Goal: Task Accomplishment & Management: Manage account settings

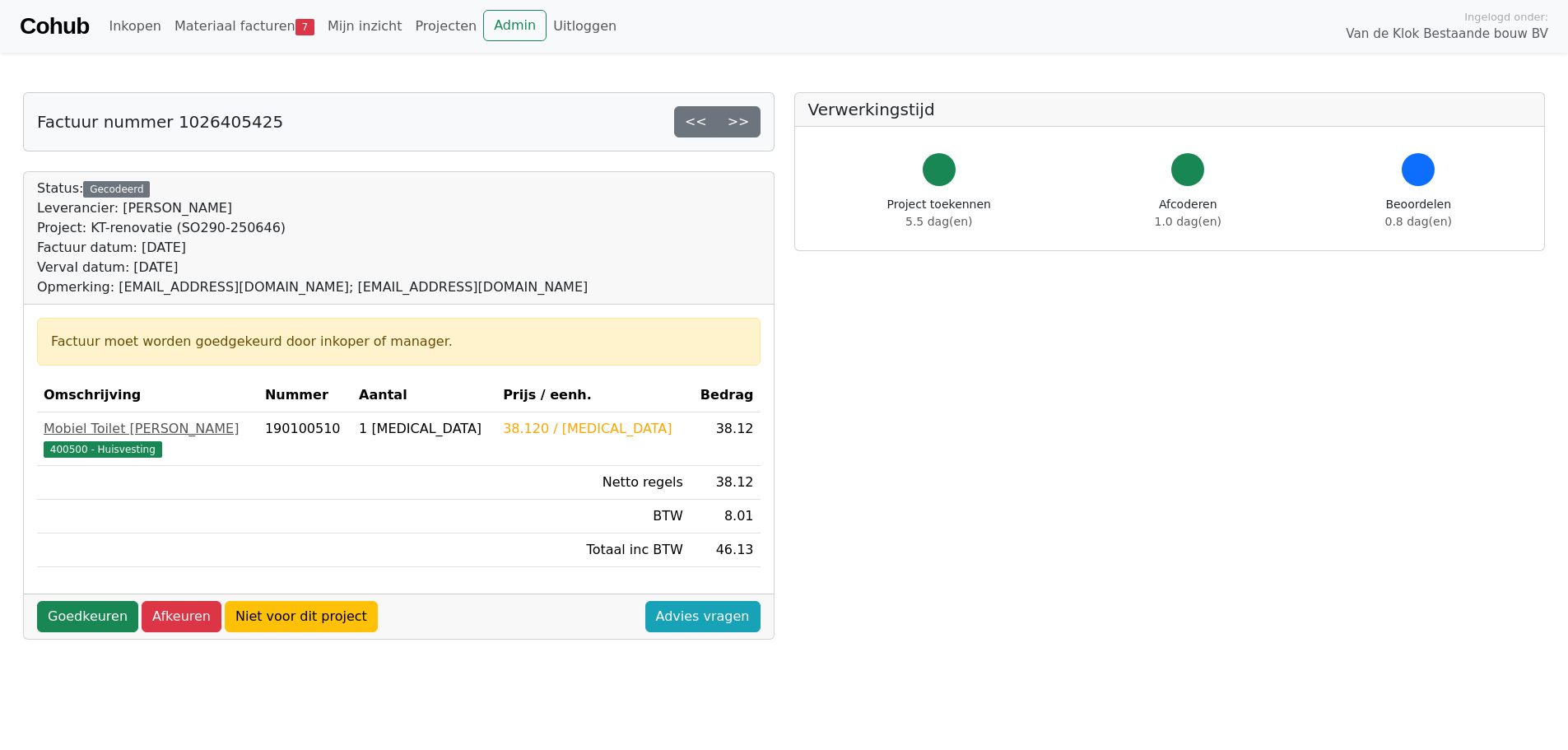
click at [57, 24] on link "Cohub" at bounding box center [54, 27] width 69 height 40
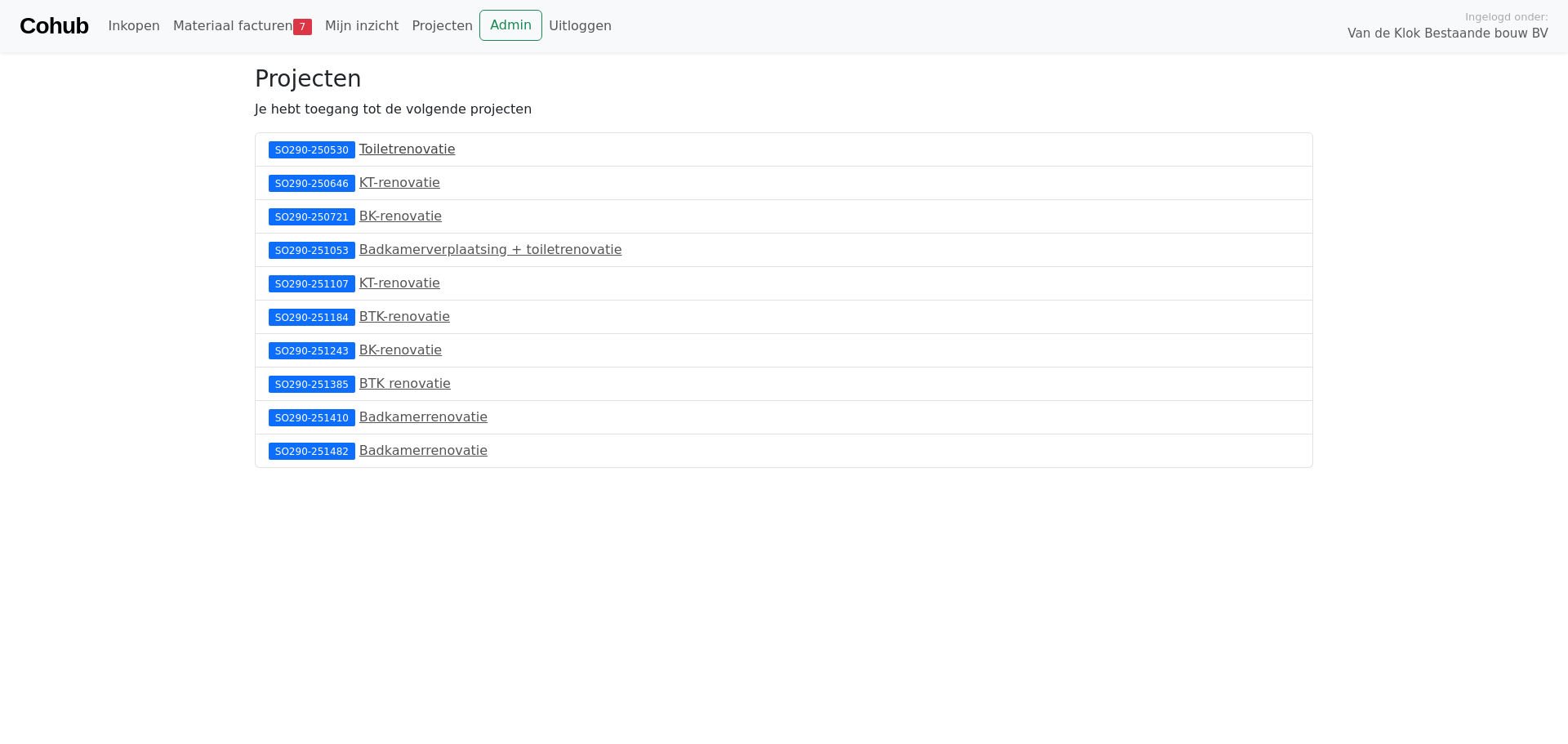
click at [430, 154] on link "Toiletrenovatie" at bounding box center [407, 149] width 96 height 15
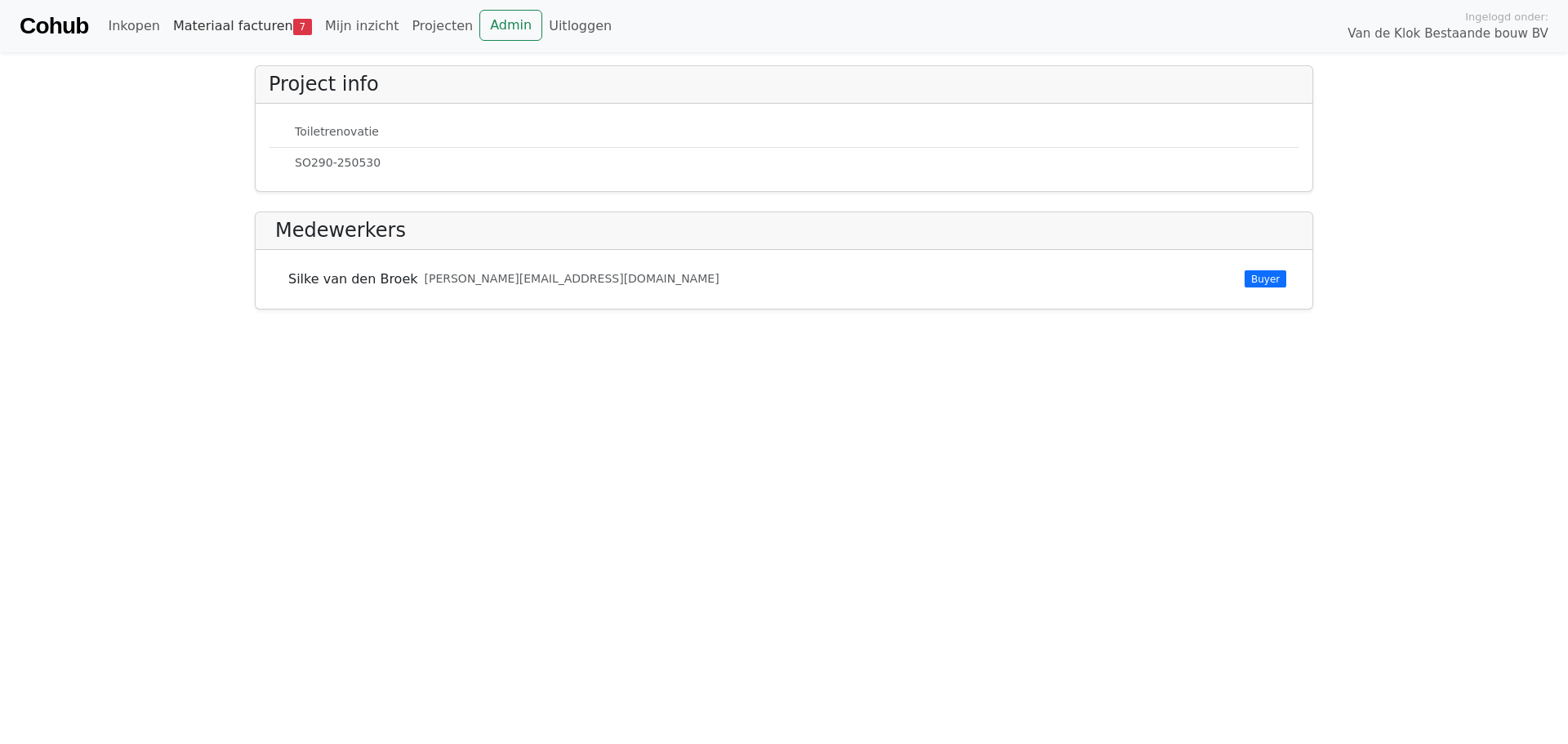
click at [257, 20] on link "Materiaal facturen 7" at bounding box center [242, 26] width 152 height 33
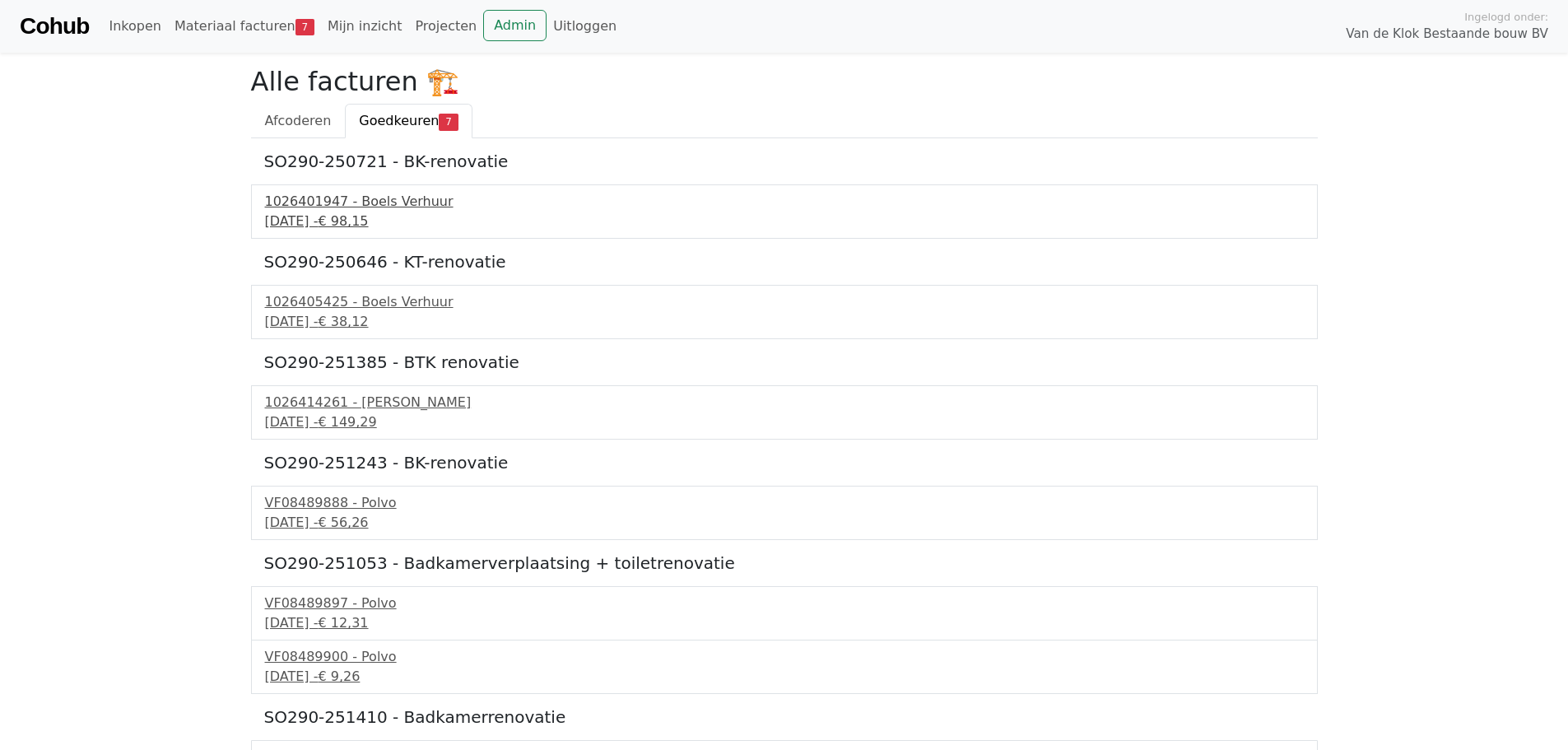
click at [368, 226] on span "€ 98,15" at bounding box center [343, 221] width 50 height 16
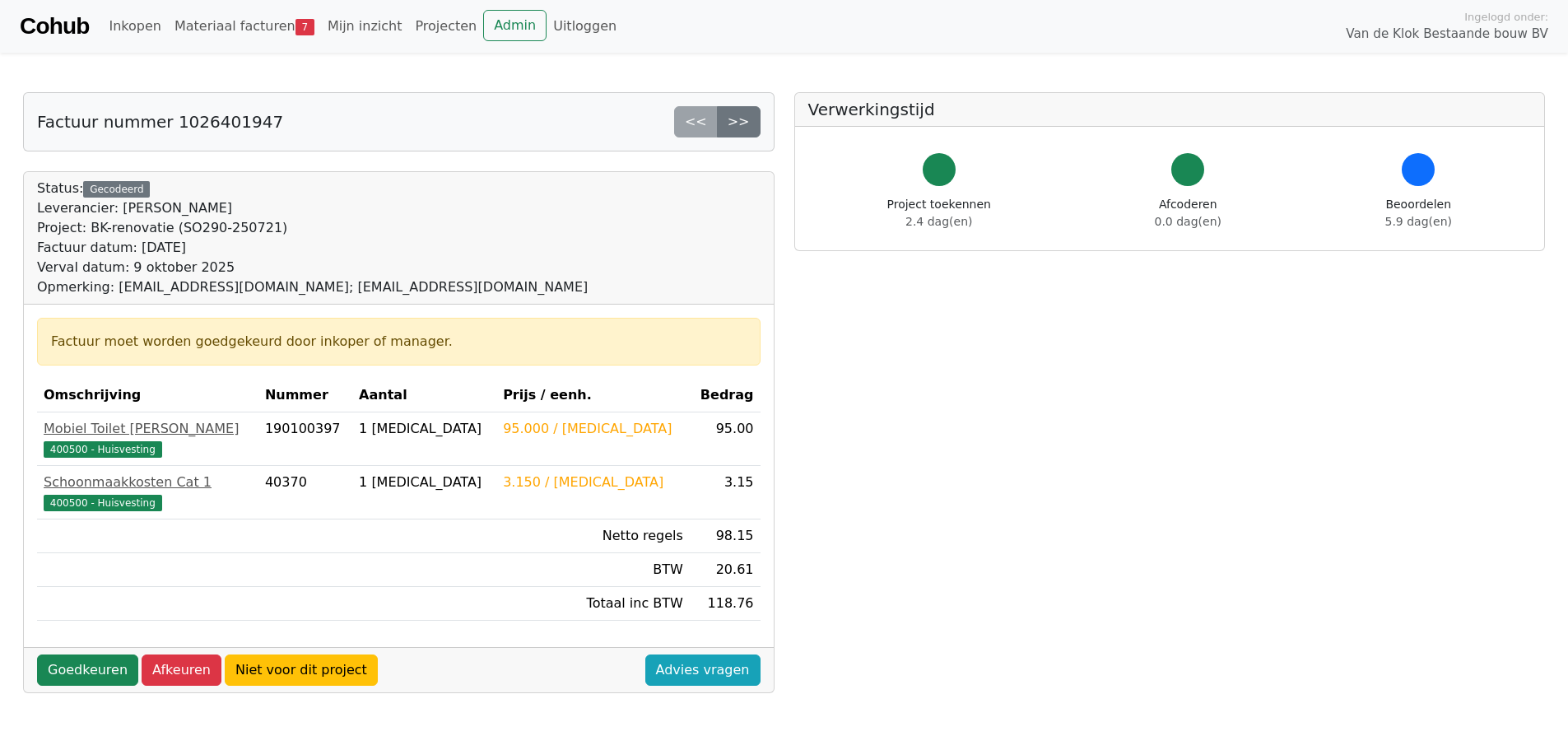
scroll to position [82, 0]
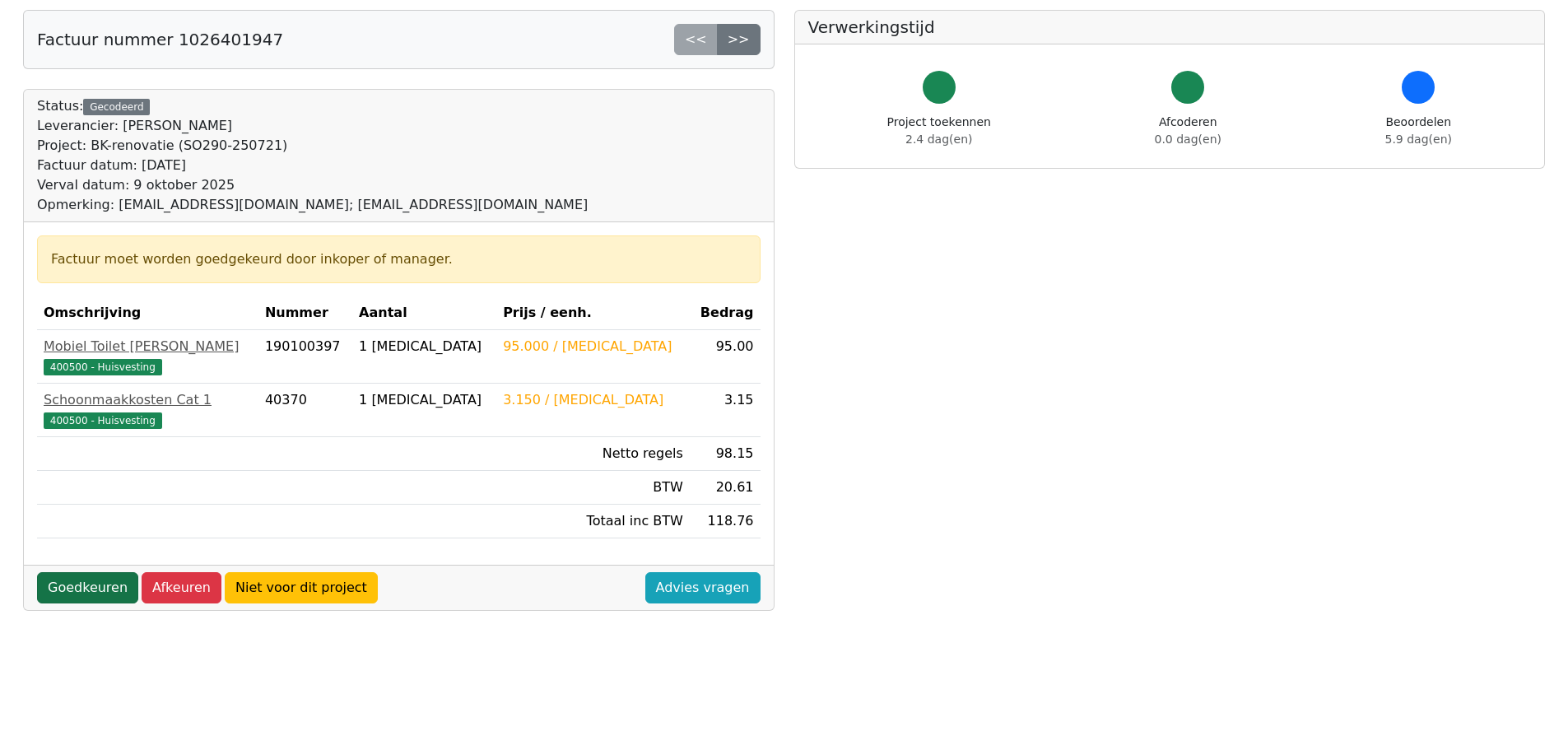
click at [66, 580] on link "Goedkeuren" at bounding box center [87, 588] width 101 height 31
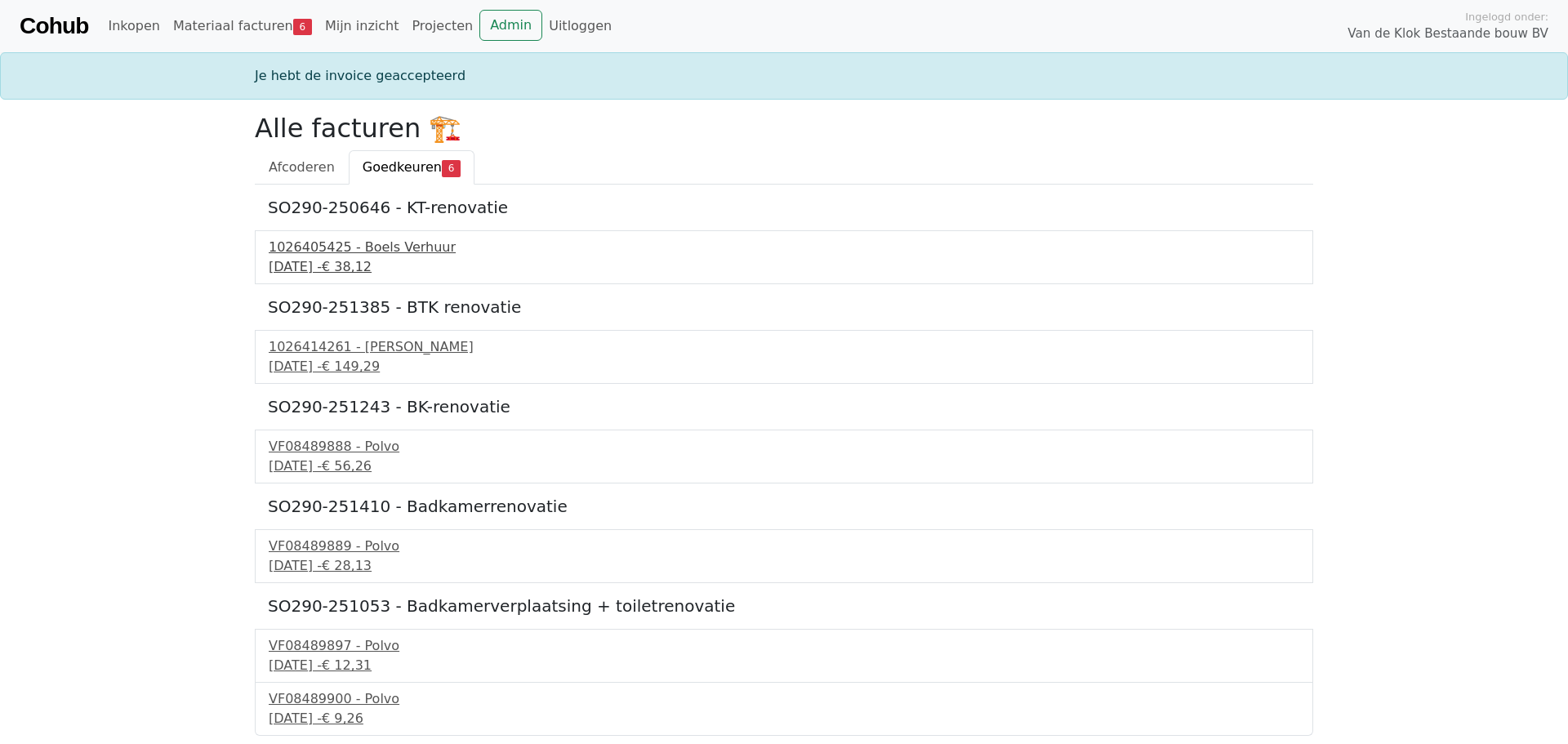
click at [398, 256] on div "1026405425 - Boels Verhuur" at bounding box center [784, 247] width 1030 height 20
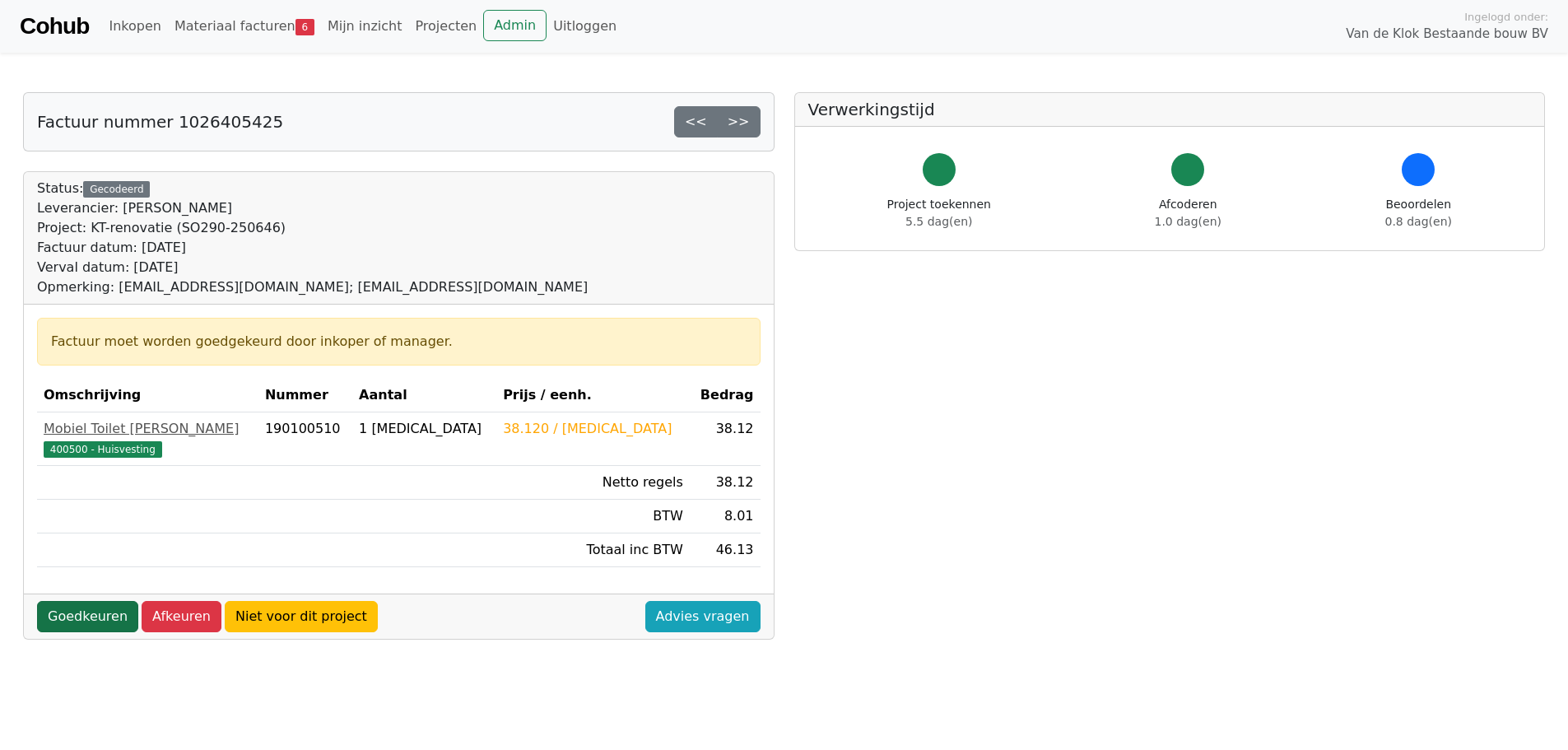
click at [58, 620] on link "Goedkeuren" at bounding box center [87, 617] width 101 height 31
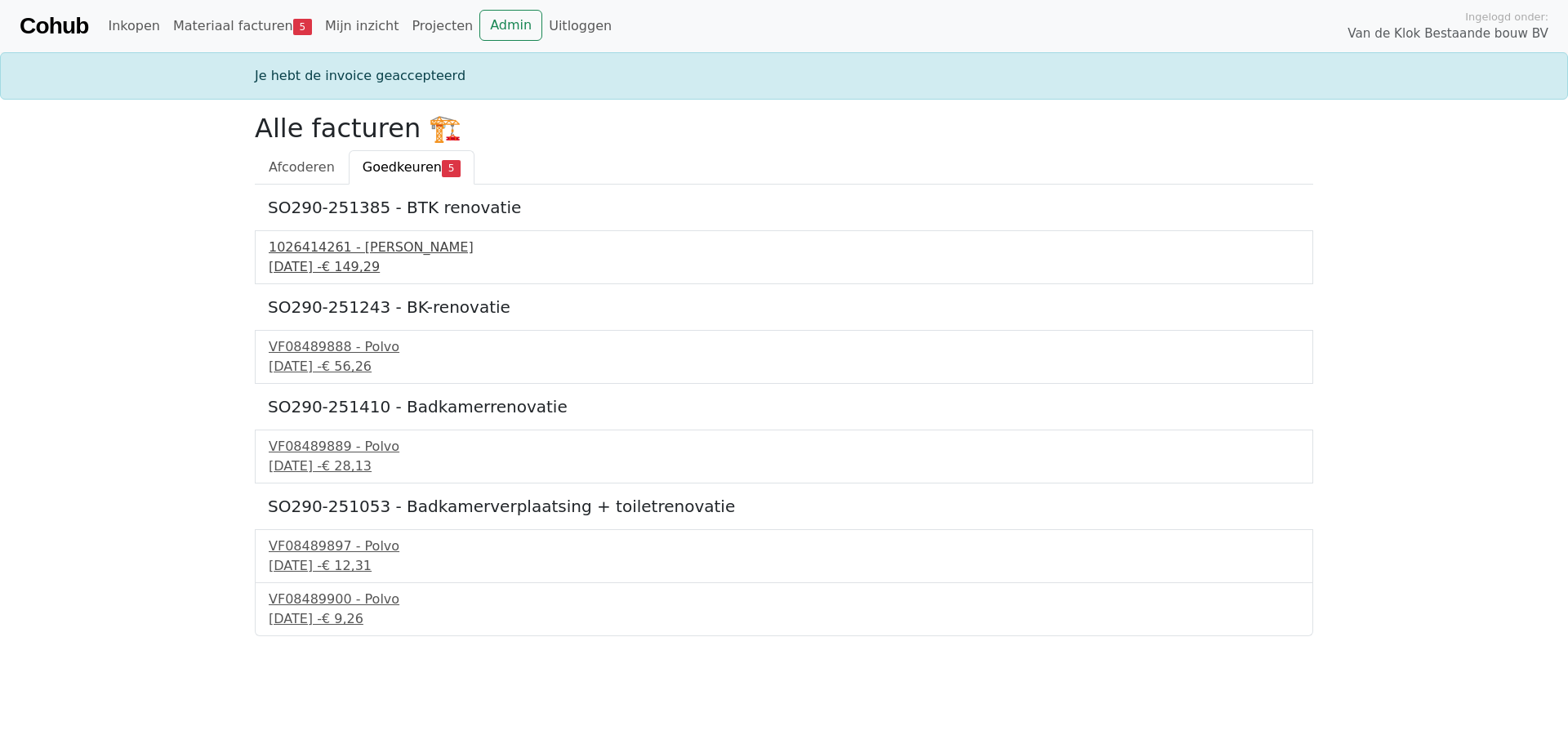
click at [389, 251] on div "1026414261 - Boels Verhuur" at bounding box center [784, 247] width 1030 height 20
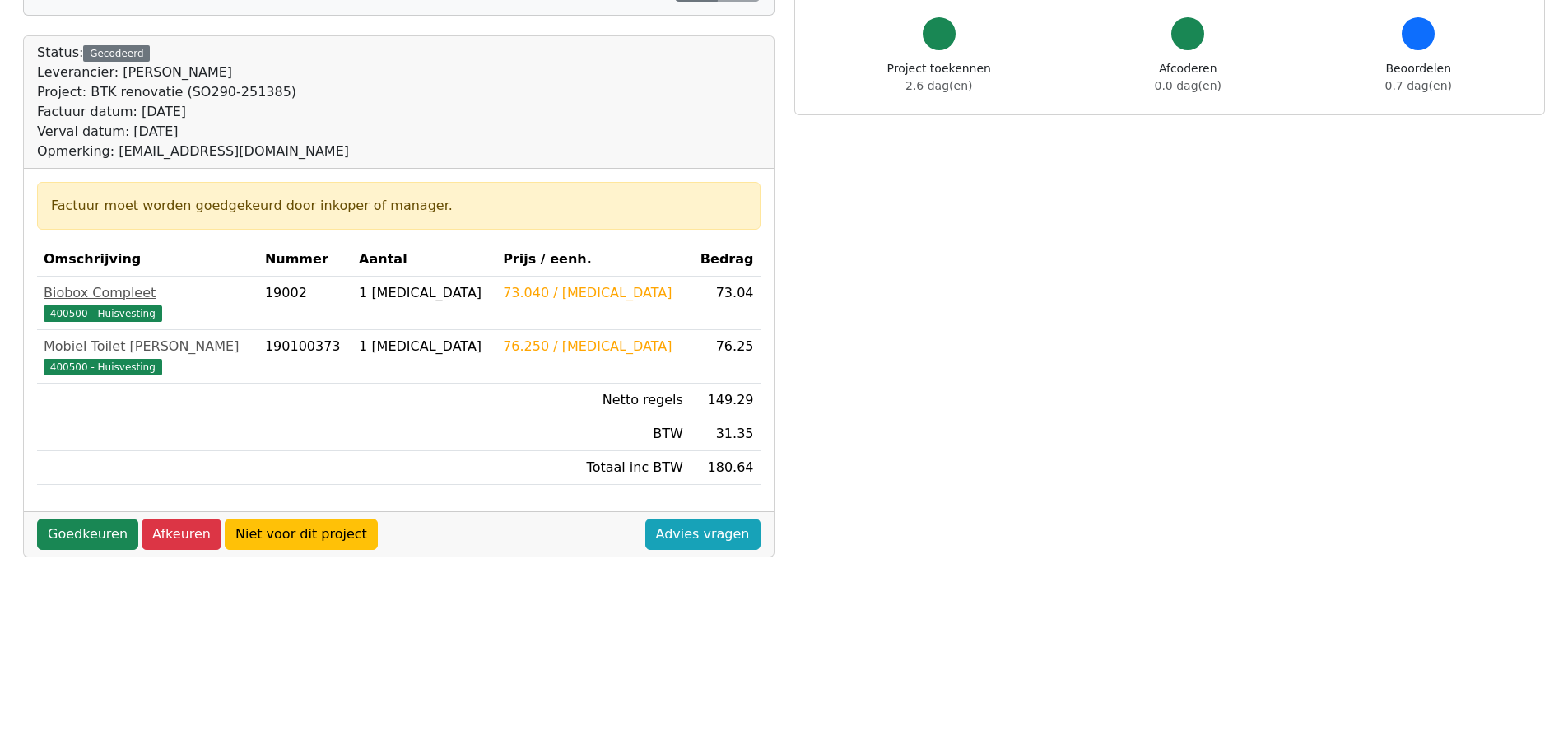
scroll to position [165, 0]
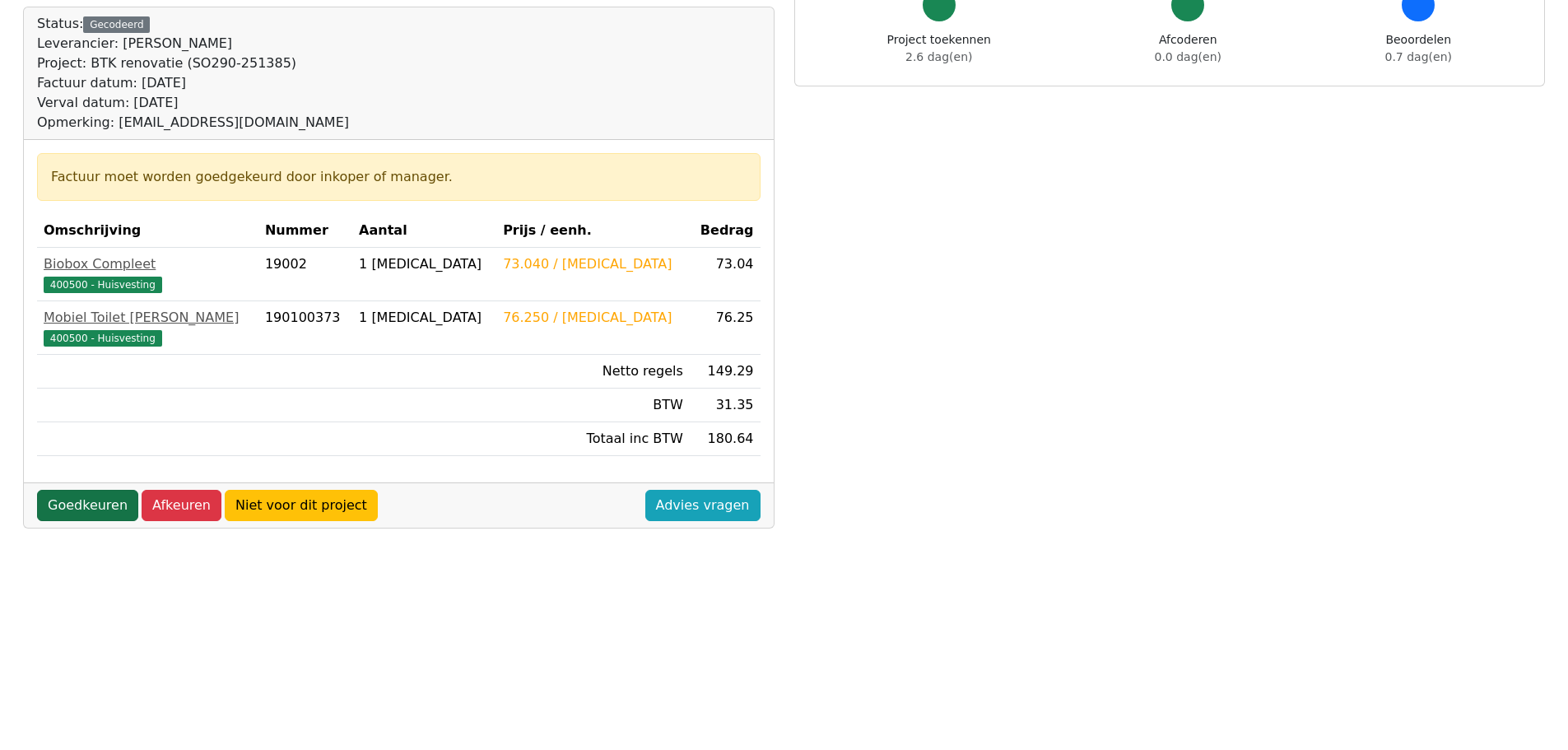
click at [63, 514] on link "Goedkeuren" at bounding box center [87, 505] width 101 height 31
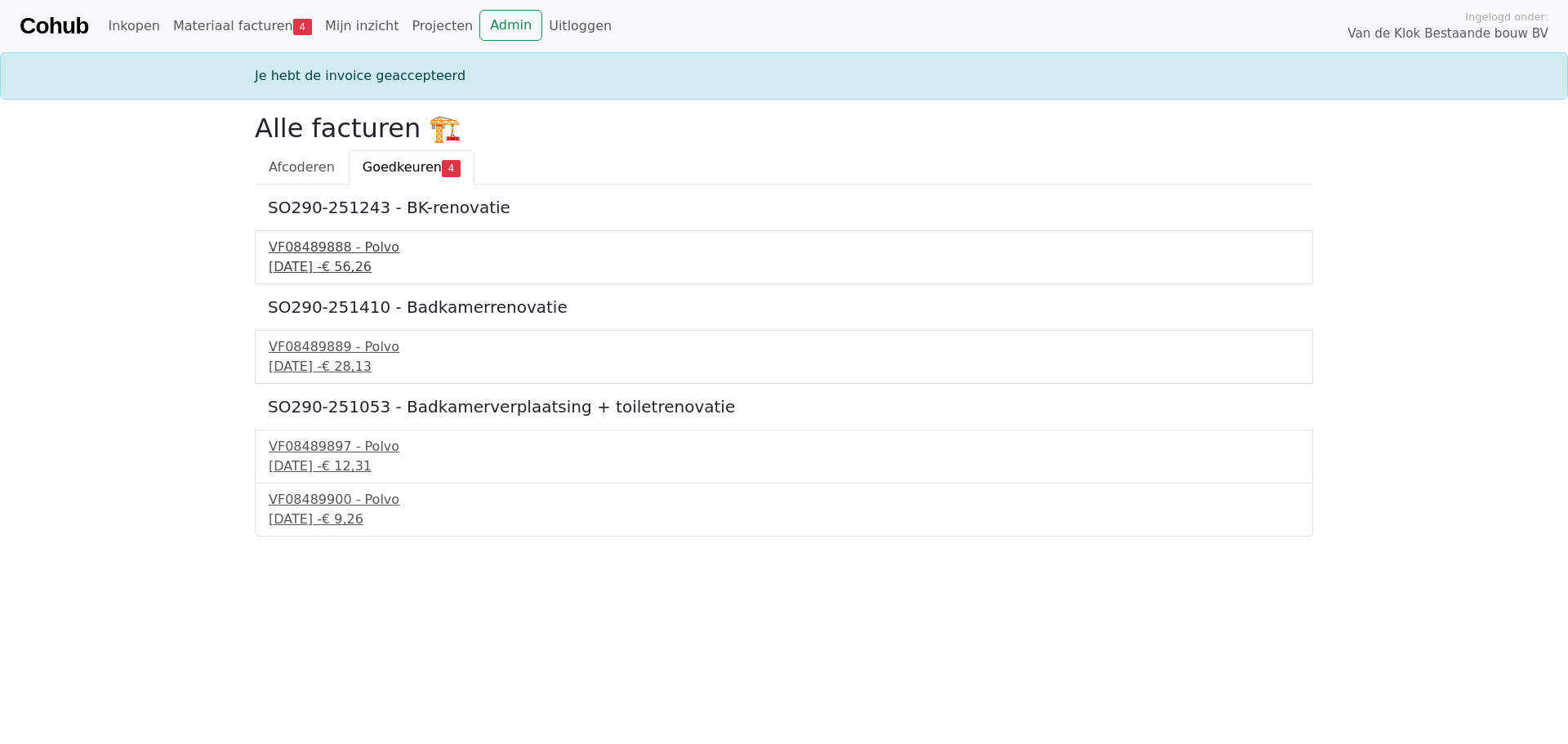
click at [345, 252] on div "VF08489888 - Polvo" at bounding box center [784, 247] width 1030 height 20
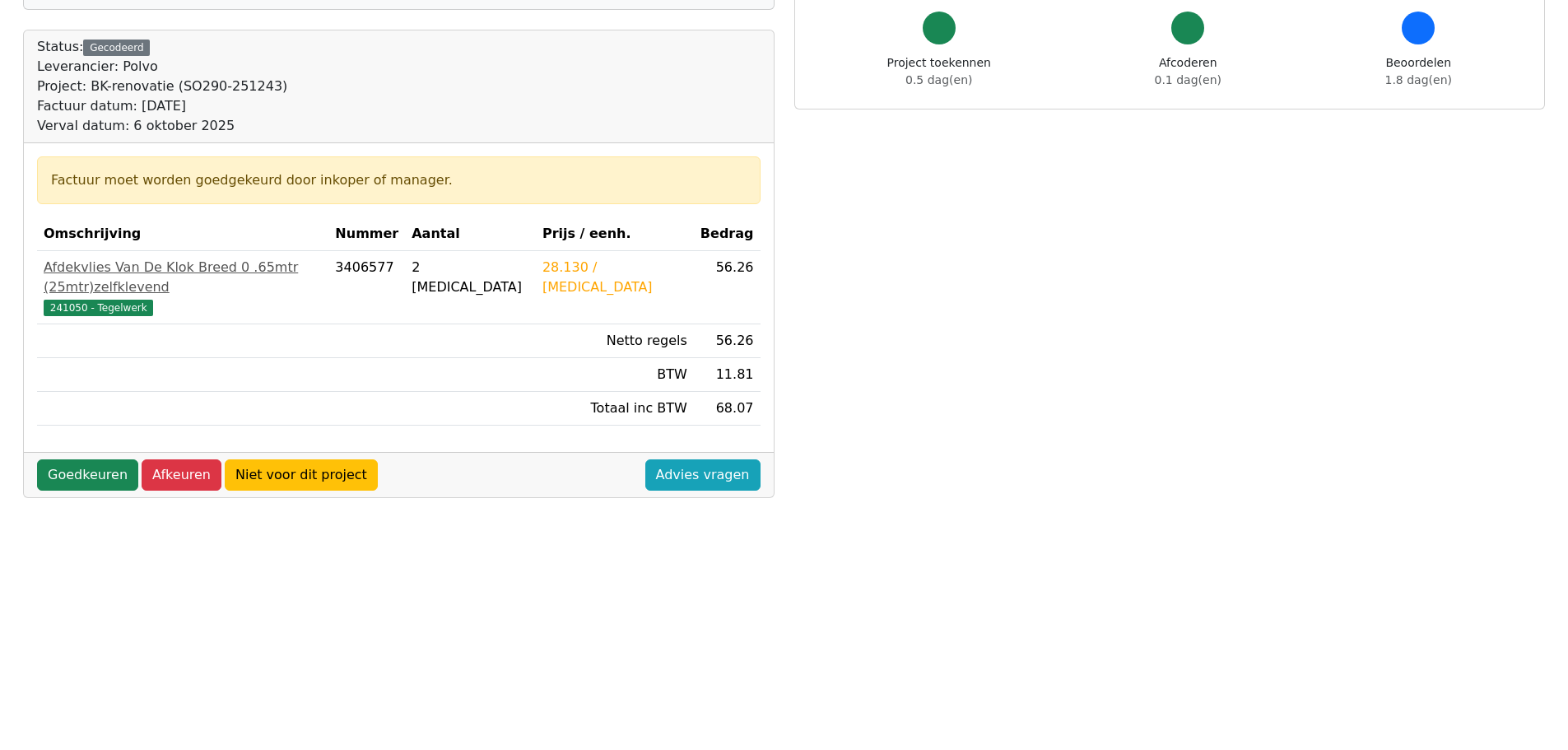
scroll to position [60, 0]
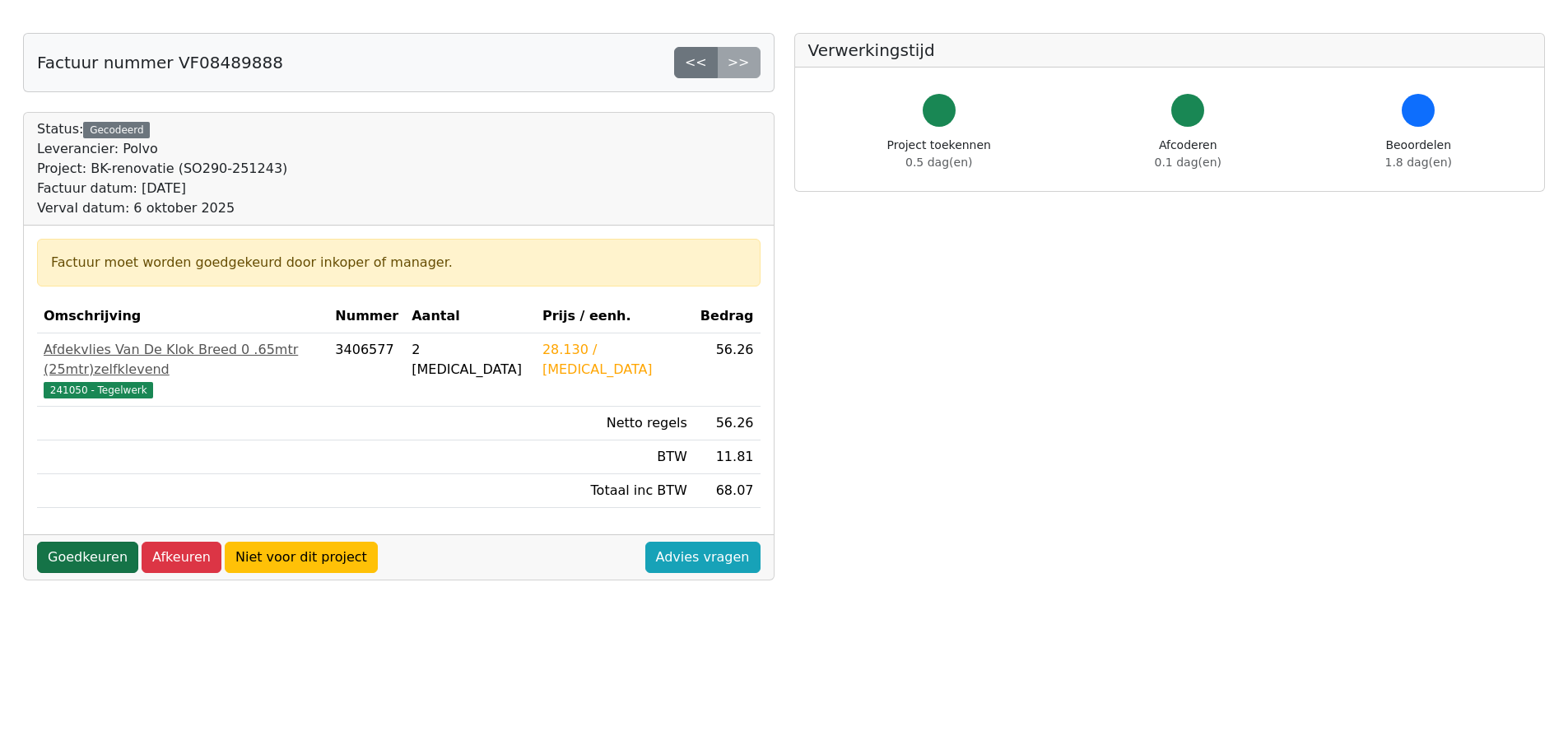
click at [56, 542] on link "Goedkeuren" at bounding box center [87, 557] width 101 height 31
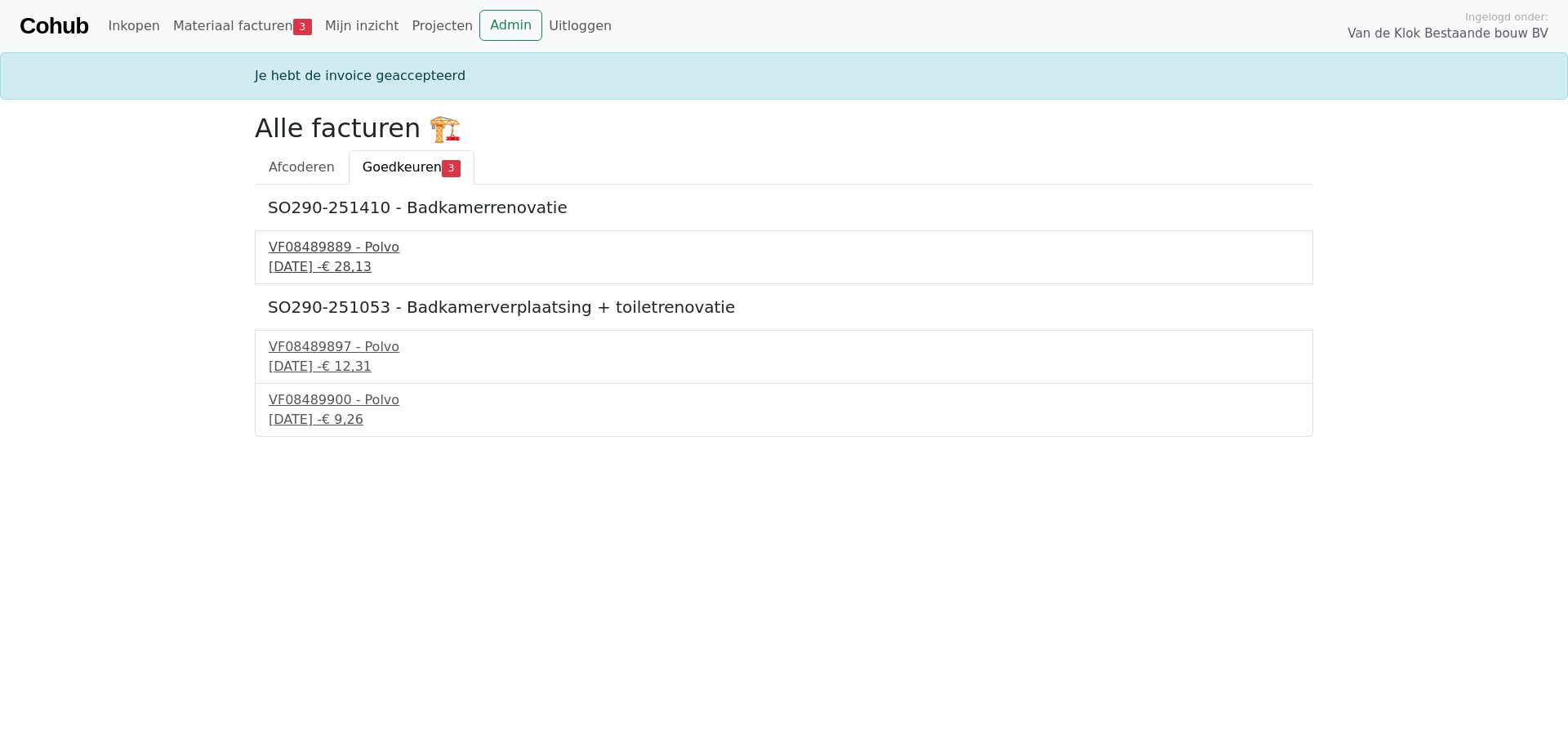
click at [356, 245] on div "VF08489889 - Polvo" at bounding box center [784, 247] width 1030 height 20
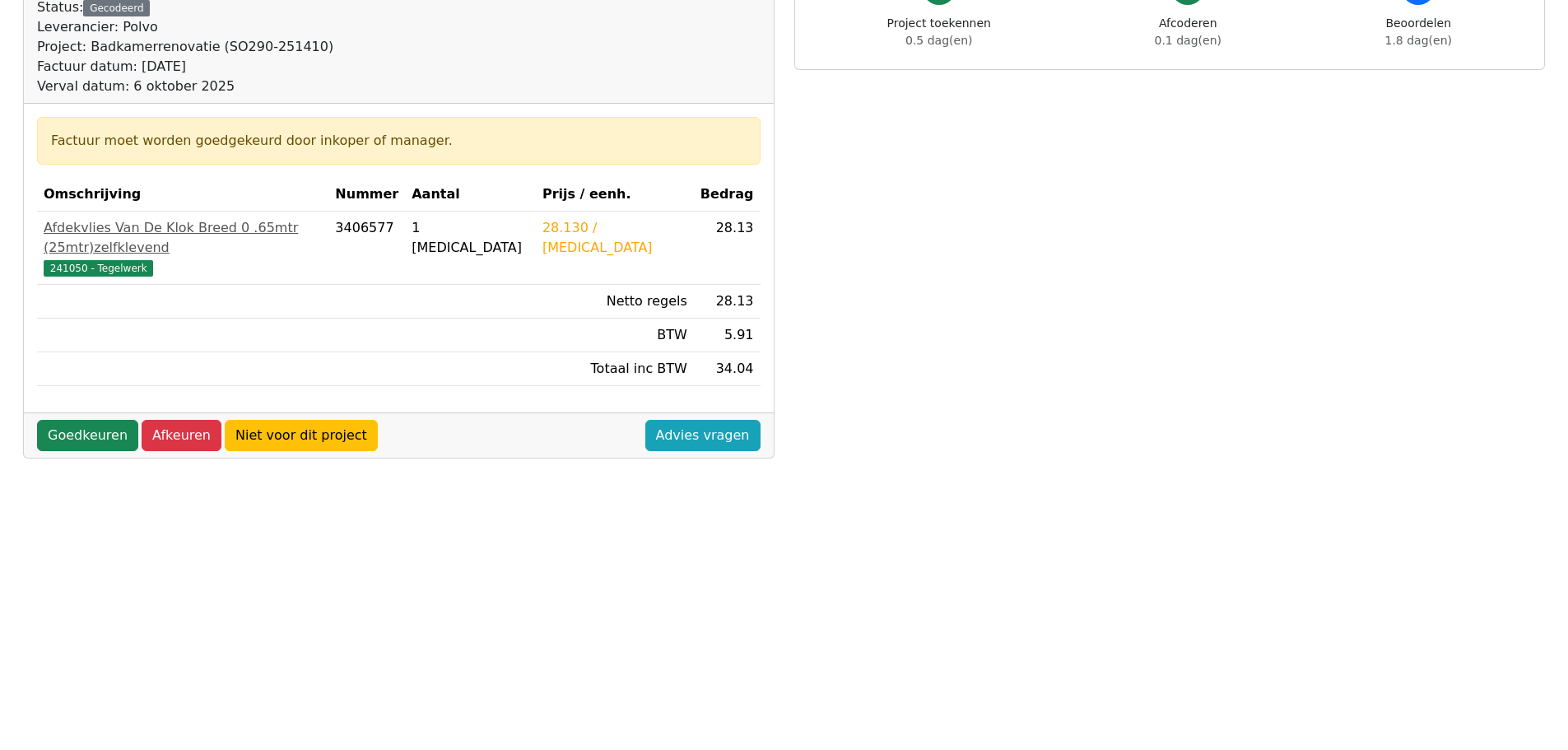
scroll to position [247, 0]
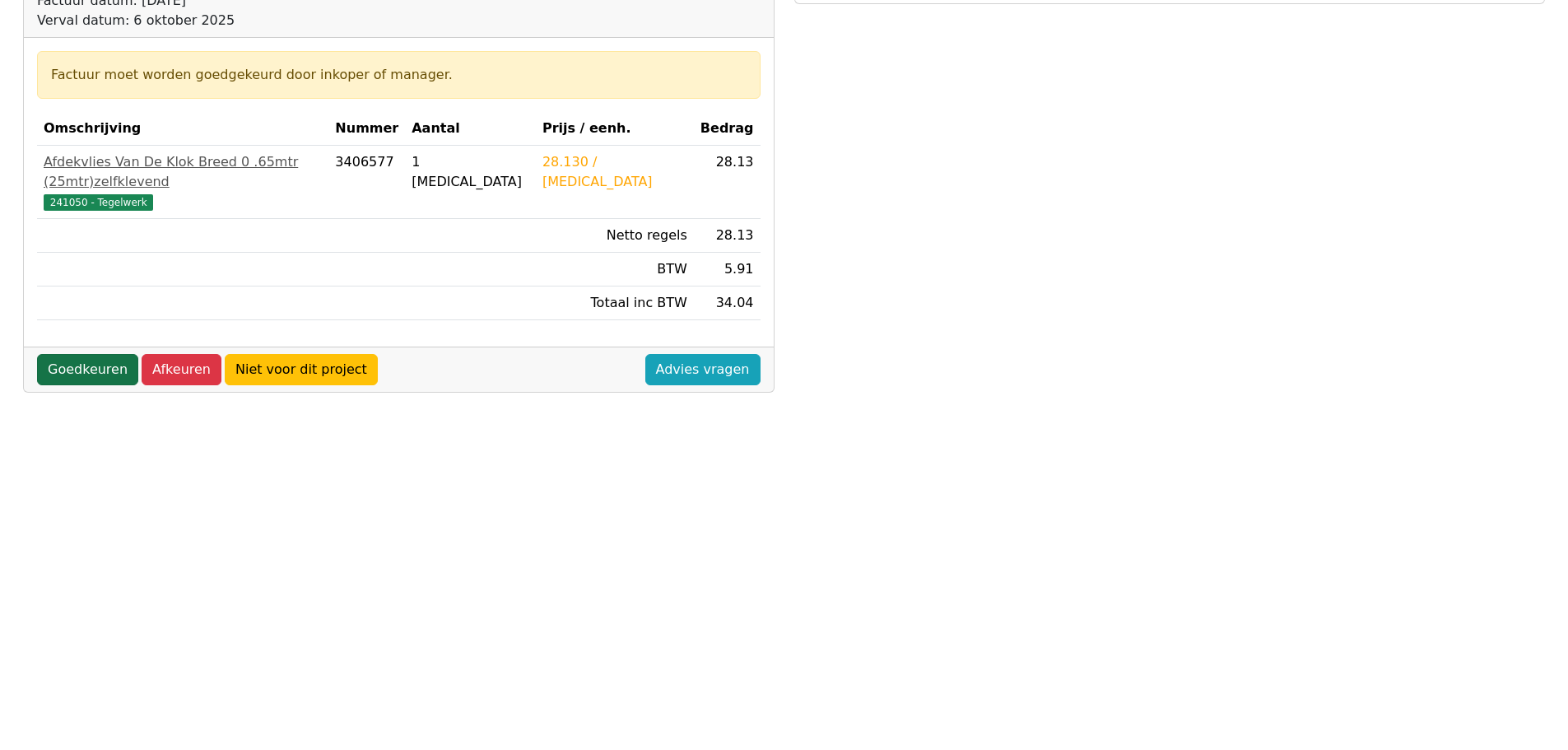
click at [105, 354] on link "Goedkeuren" at bounding box center [87, 370] width 101 height 31
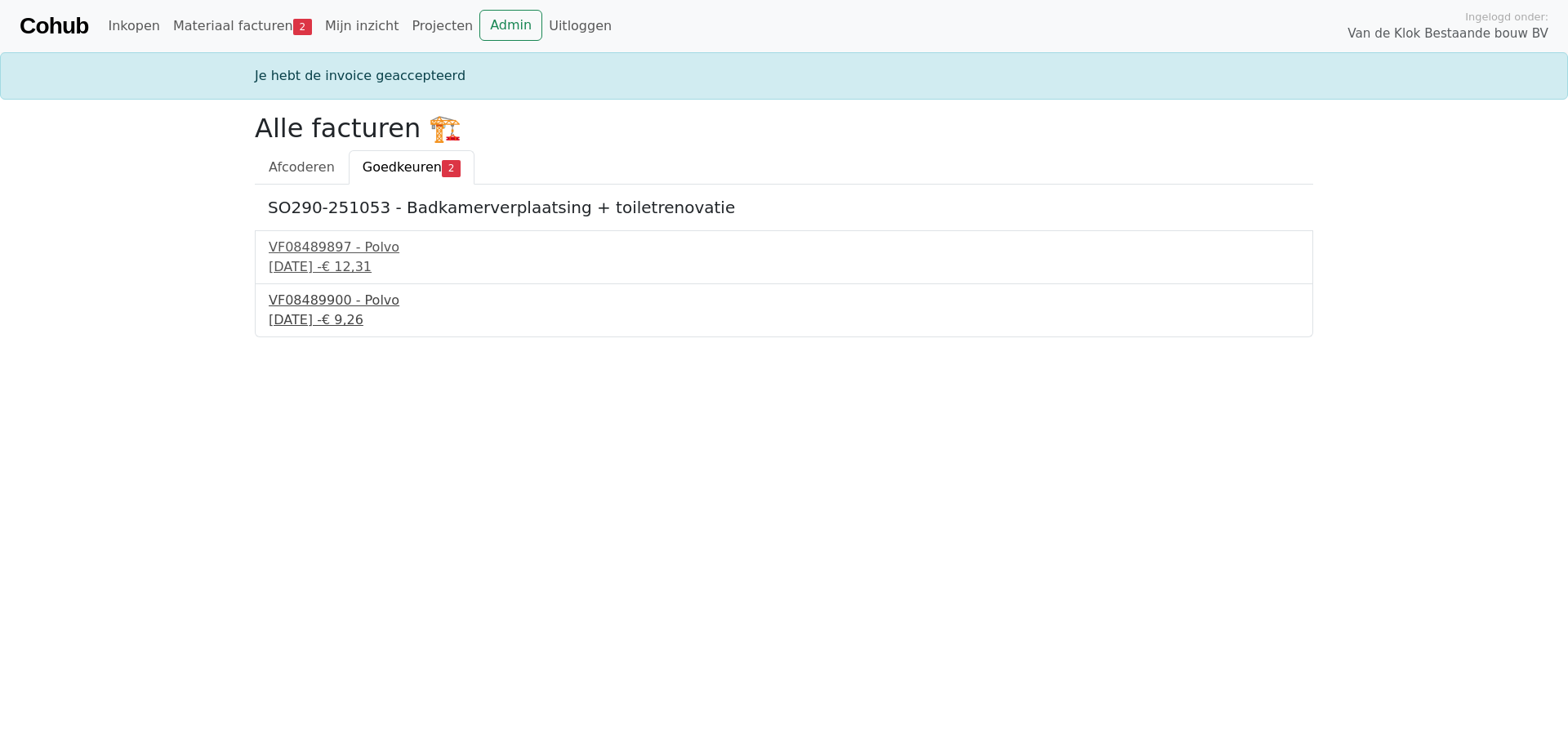
click at [321, 295] on div "VF08489900 - Polvo" at bounding box center [784, 300] width 1030 height 20
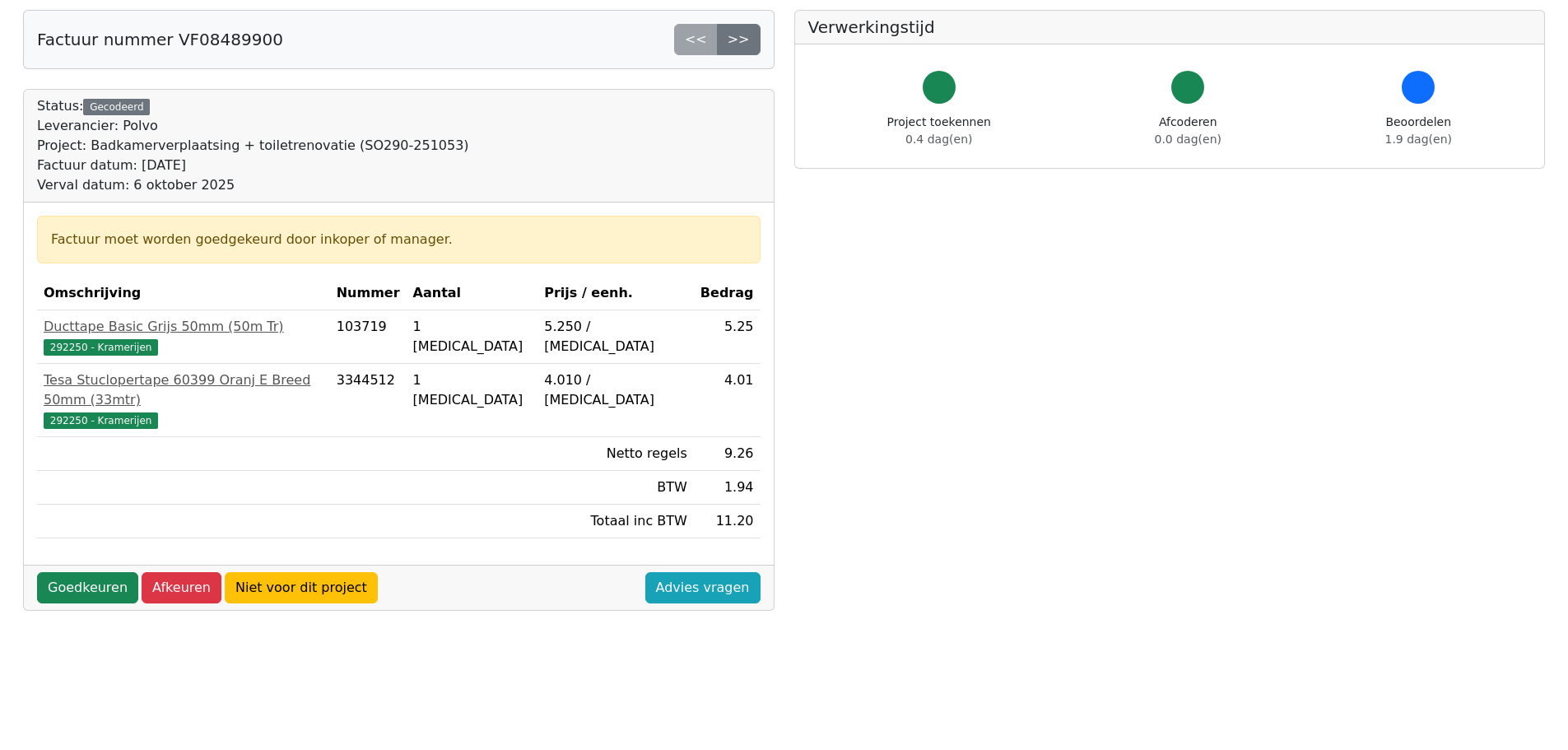
scroll to position [165, 0]
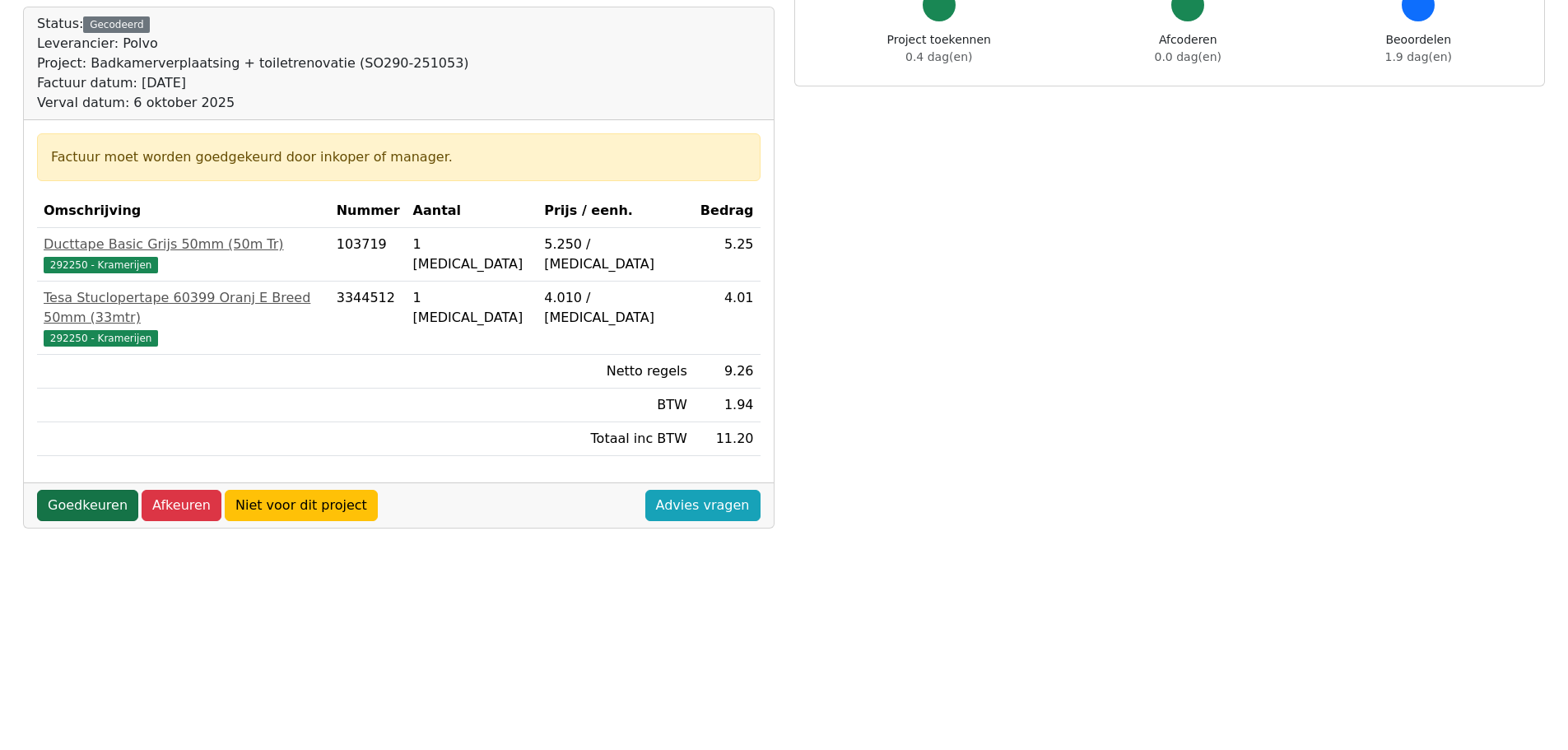
click at [110, 490] on link "Goedkeuren" at bounding box center [87, 505] width 101 height 31
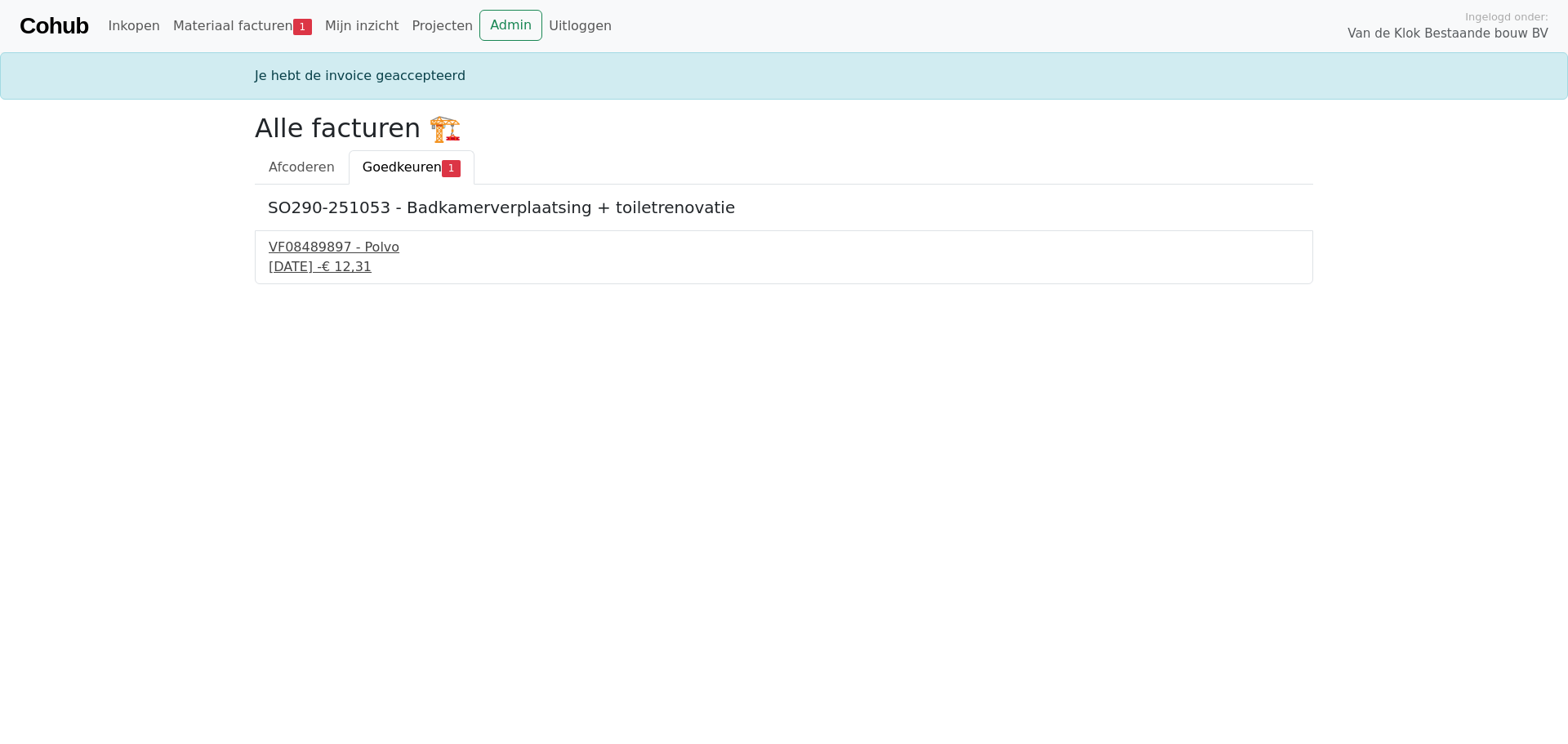
click at [370, 250] on div "VF08489897 - Polvo" at bounding box center [784, 247] width 1030 height 20
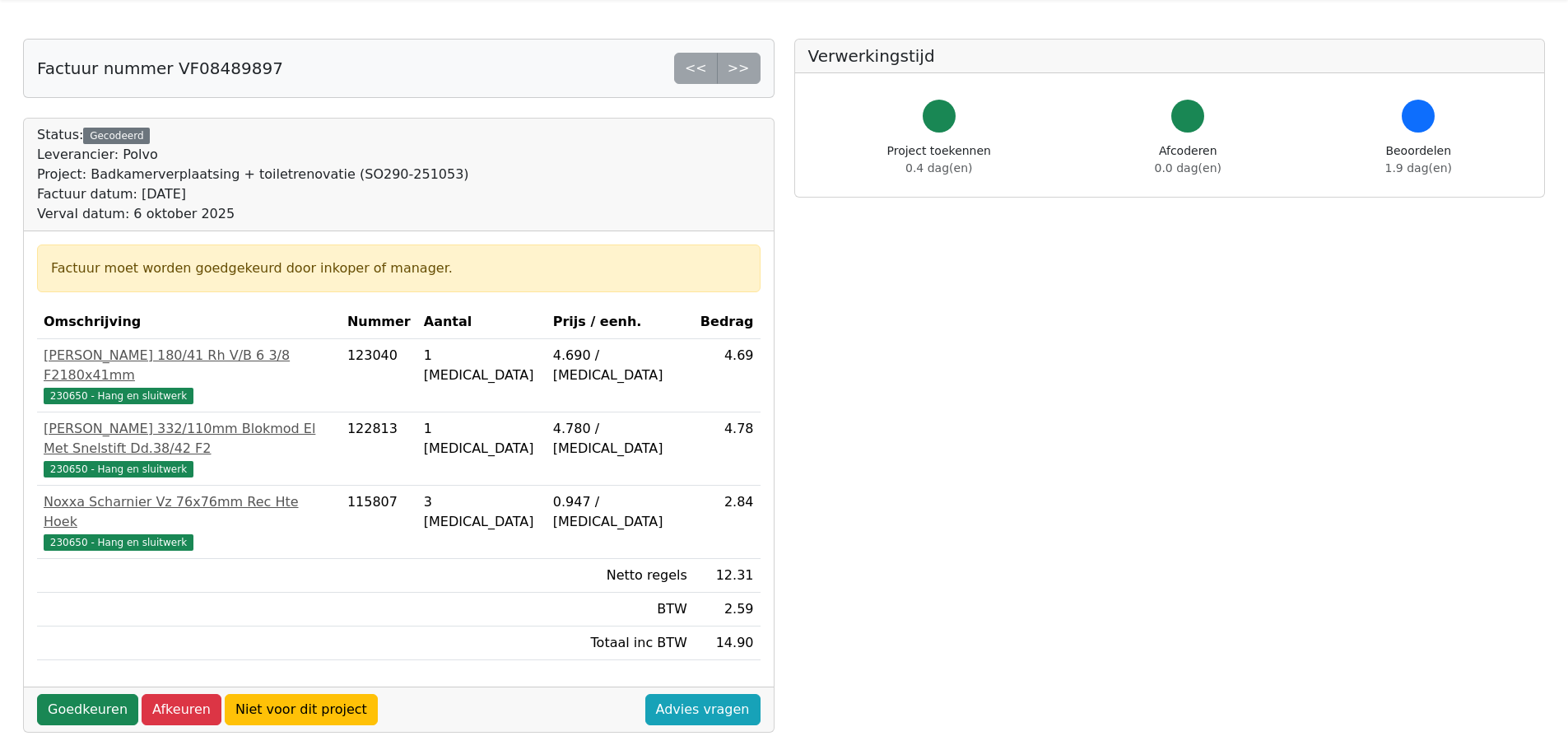
scroll to position [82, 0]
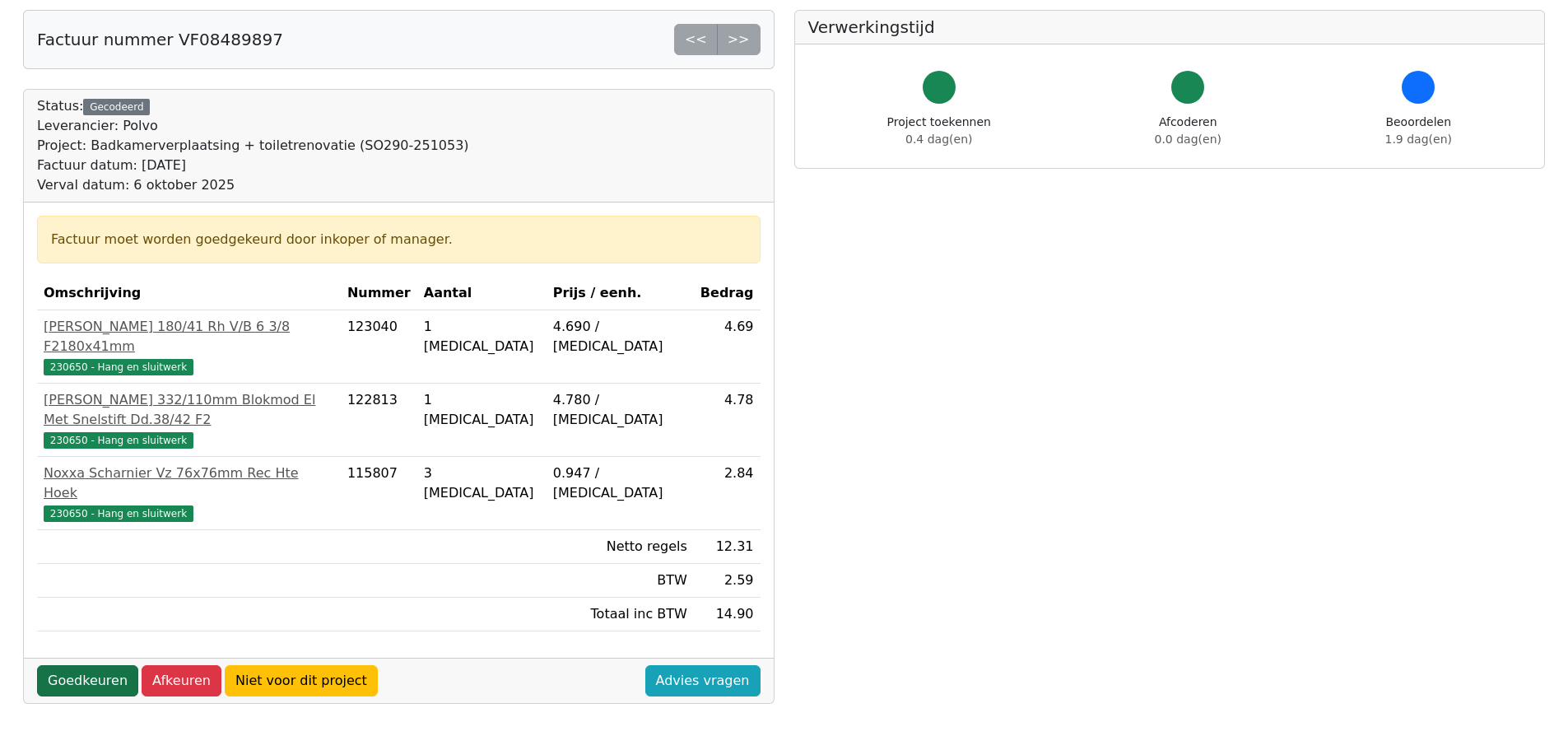
click at [92, 665] on link "Goedkeuren" at bounding box center [87, 681] width 101 height 31
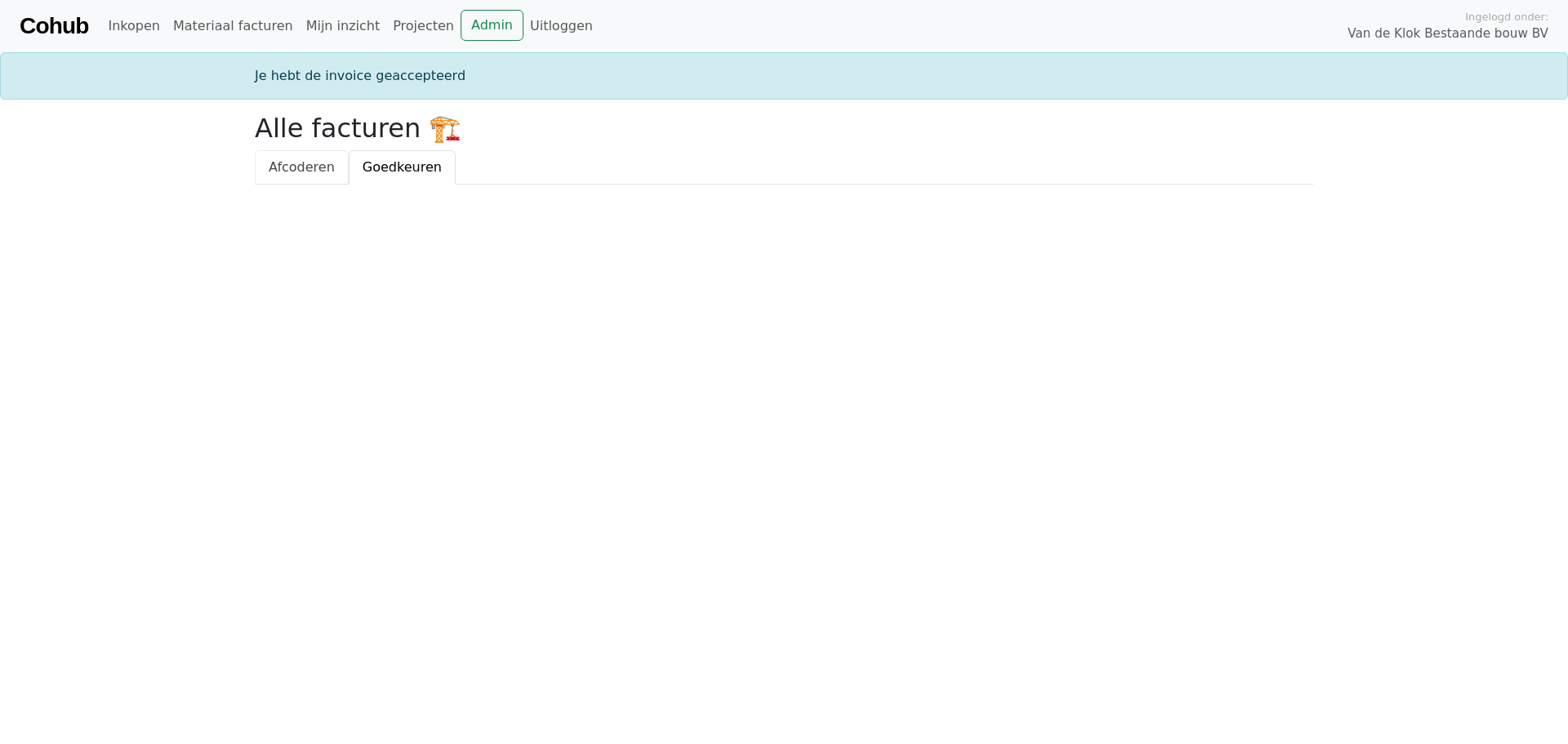
click at [311, 171] on span "Afcoderen" at bounding box center [301, 167] width 66 height 15
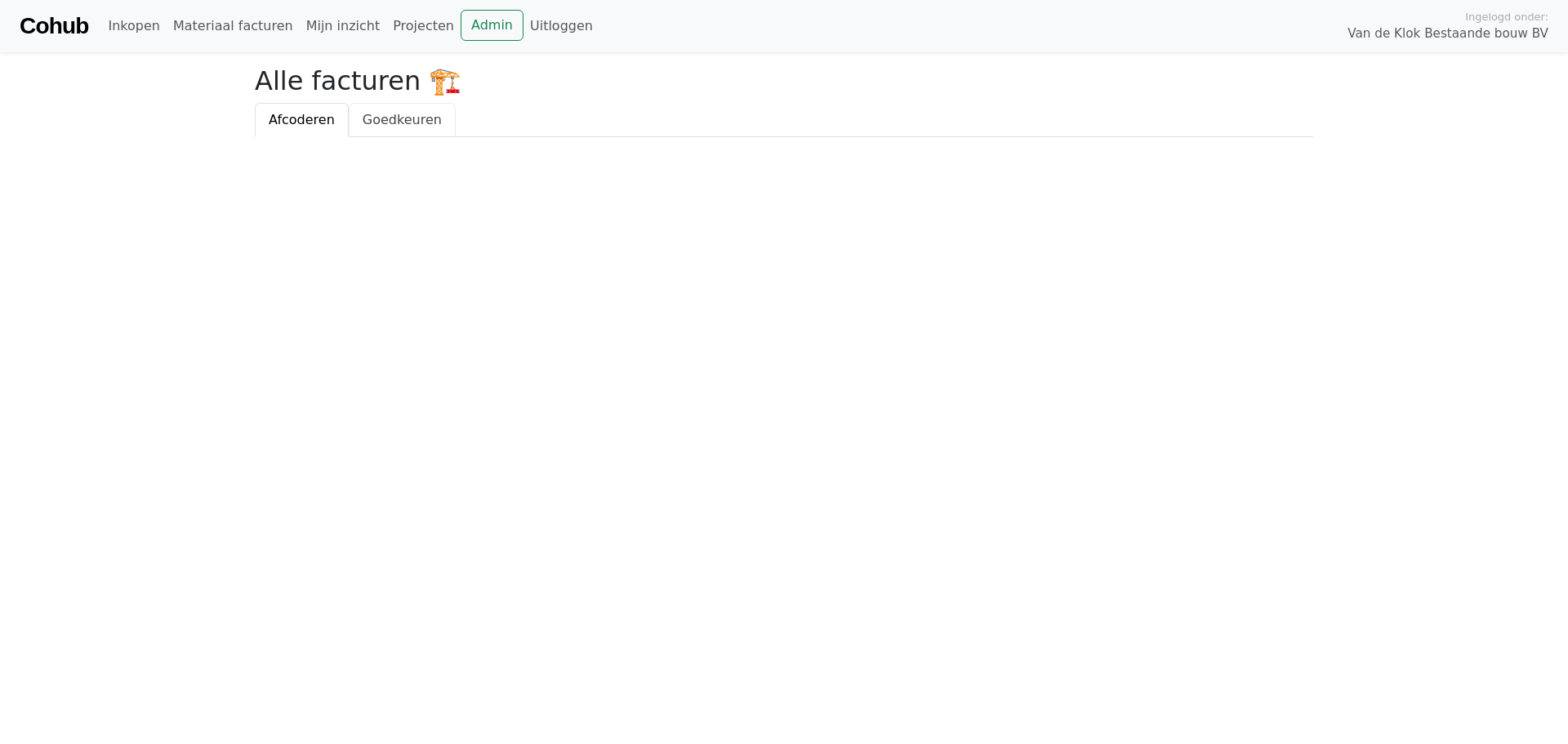
click at [404, 115] on span "Goedkeuren" at bounding box center [402, 120] width 79 height 15
